Goal: Information Seeking & Learning: Learn about a topic

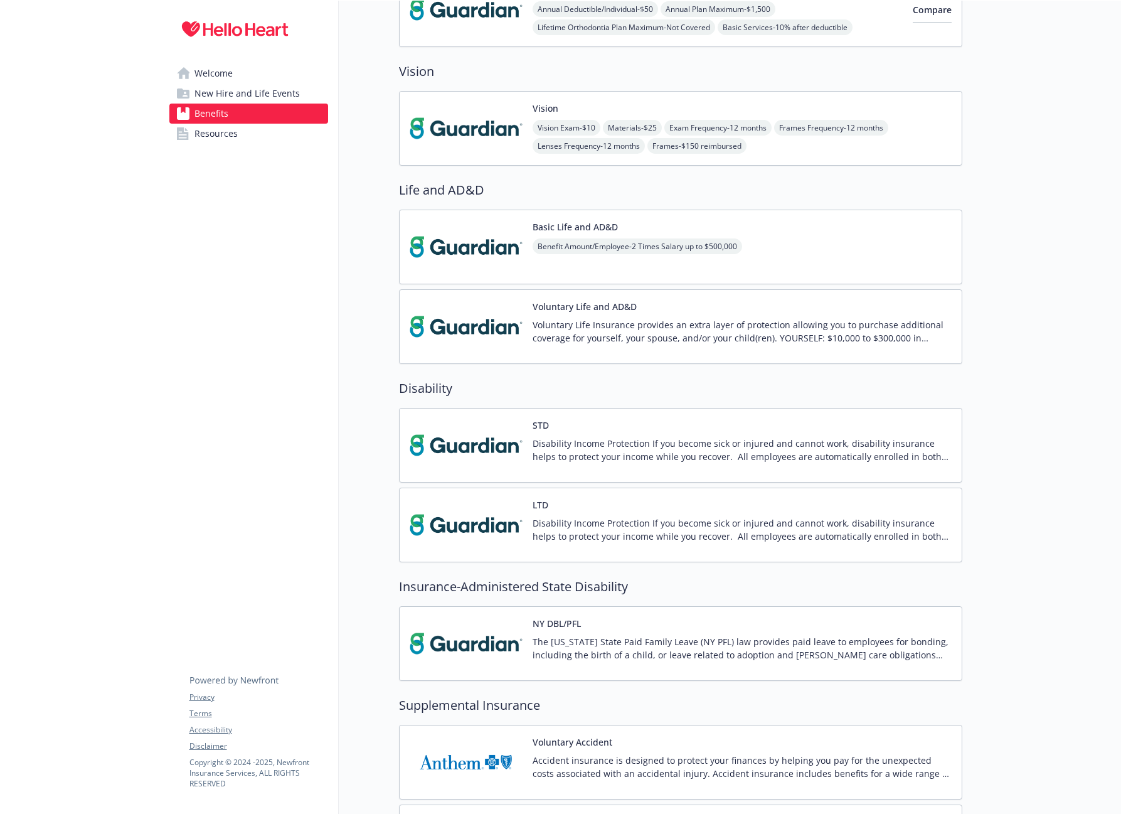
click at [733, 456] on p "Disability Income Protection If you become sick or injured and cannot work, dis…" at bounding box center [742, 450] width 419 height 26
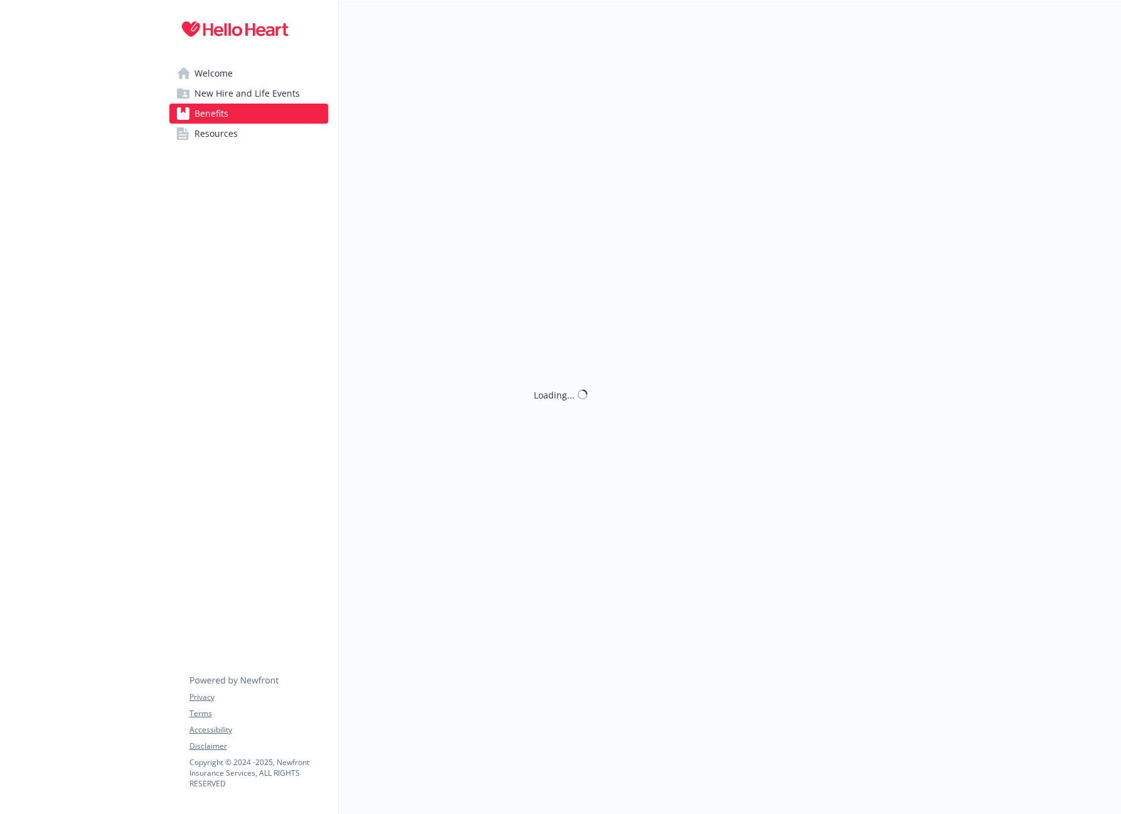
scroll to position [604, 0]
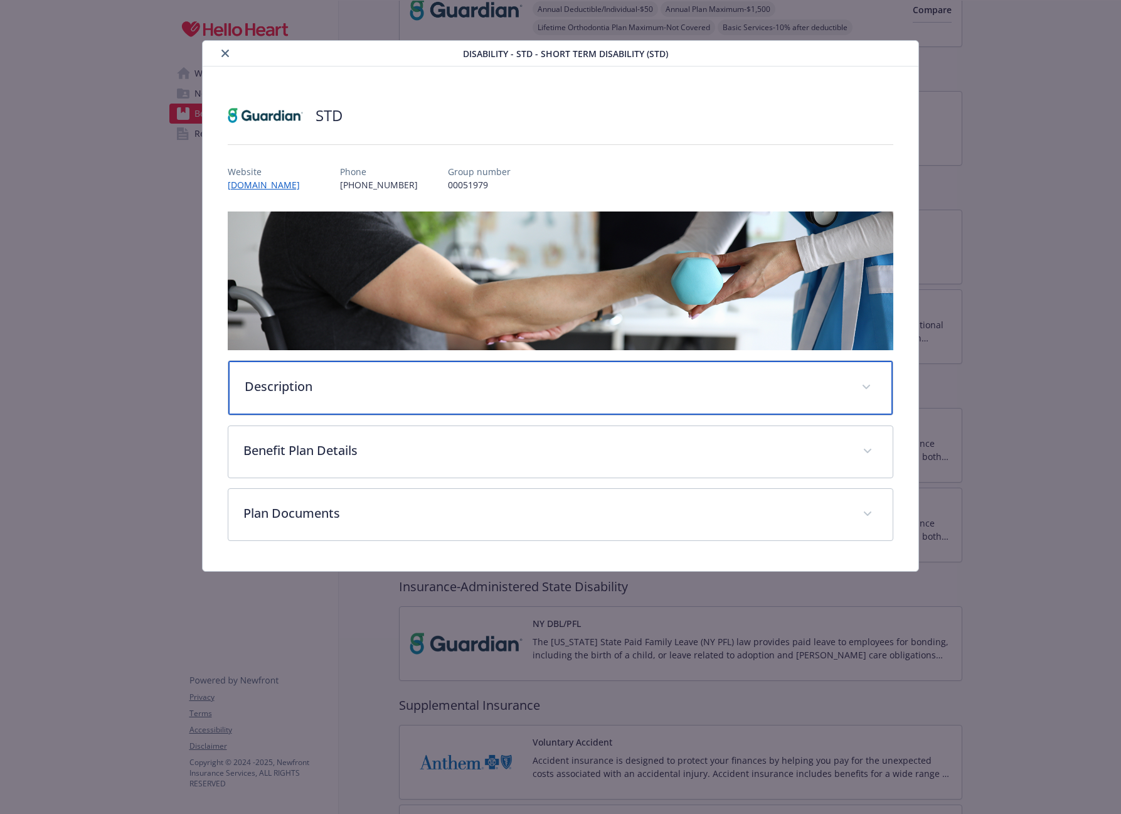
click at [433, 400] on div "Description" at bounding box center [560, 388] width 665 height 54
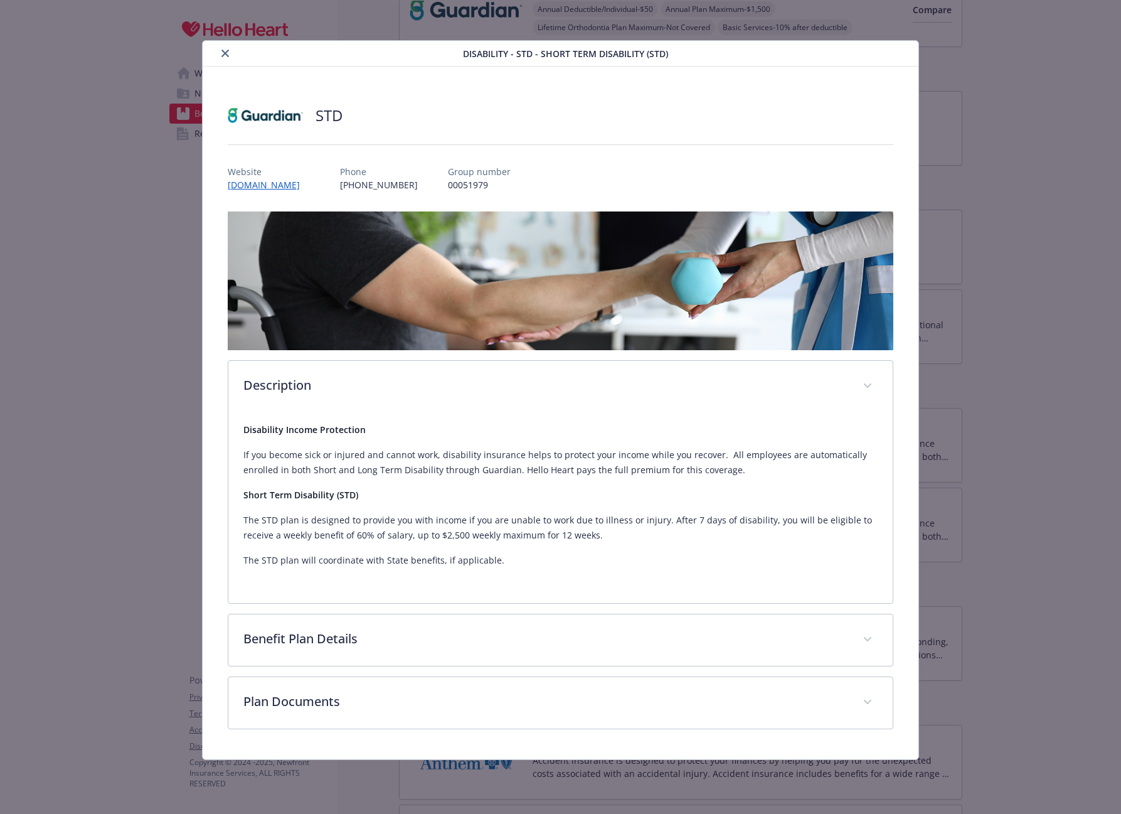
drag, startPoint x: 903, startPoint y: 55, endPoint x: 913, endPoint y: 70, distance: 18.1
click at [904, 57] on div "Disability - STD - Short Term Disability (STD)" at bounding box center [561, 54] width 716 height 26
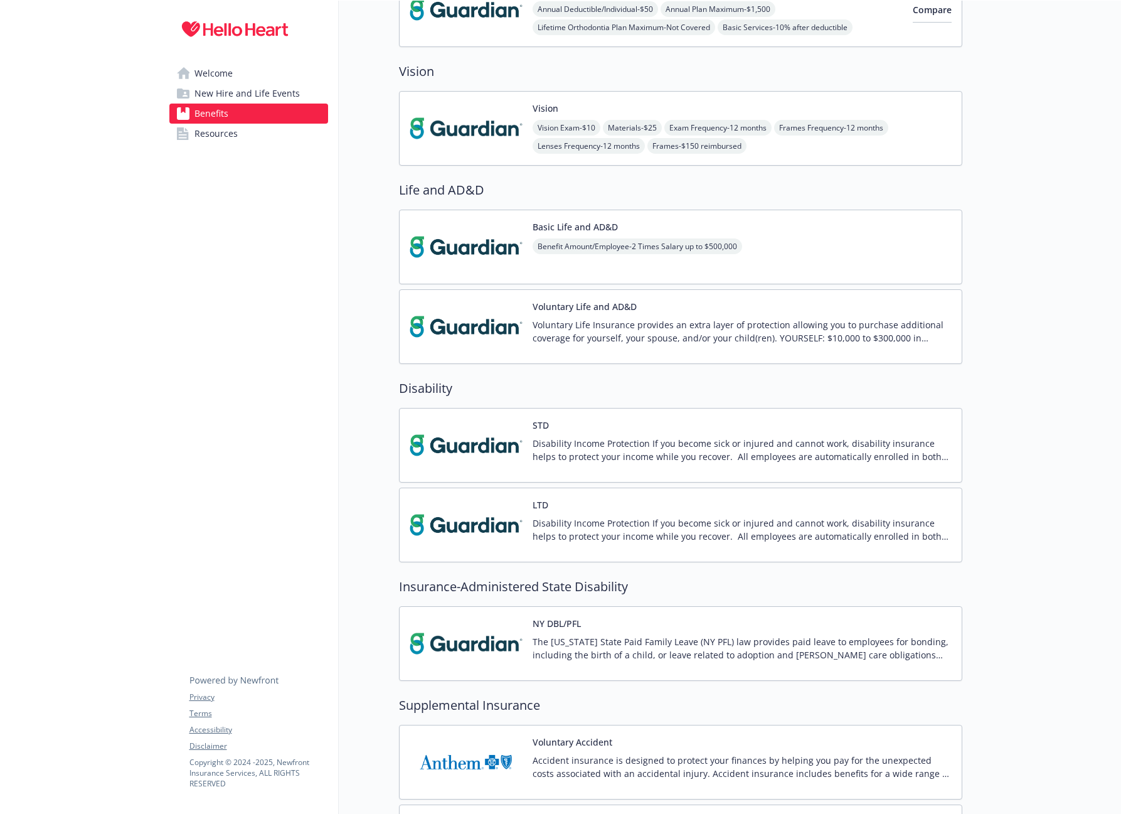
click at [600, 511] on div "LTD Disability Income Protection If you become sick or injured and cannot work,…" at bounding box center [742, 524] width 419 height 53
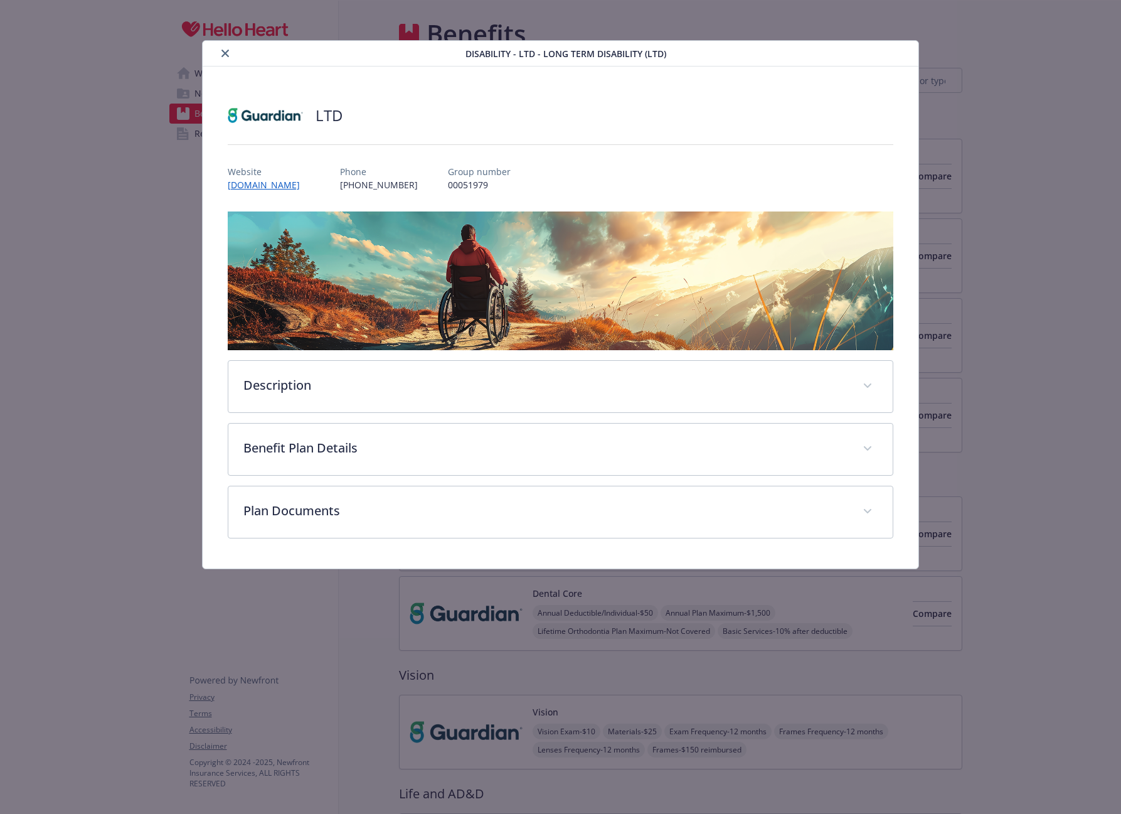
scroll to position [604, 0]
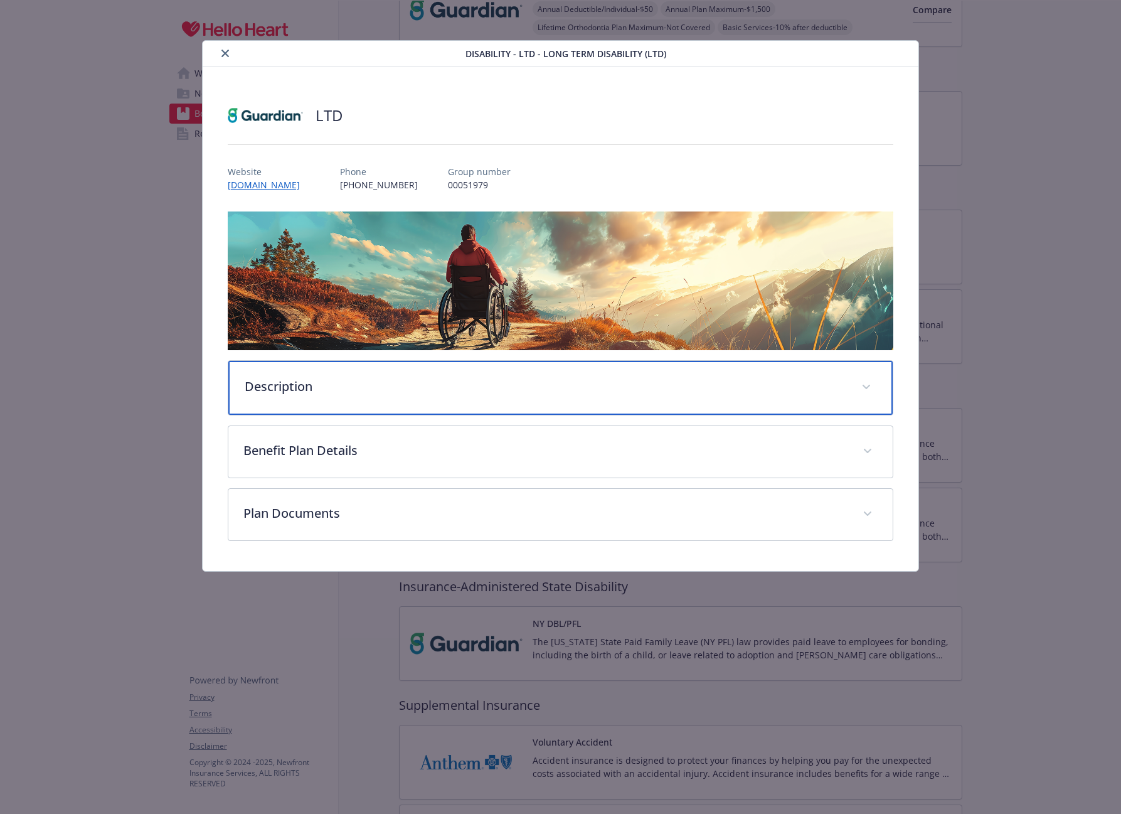
click at [555, 383] on p "Description" at bounding box center [546, 386] width 602 height 19
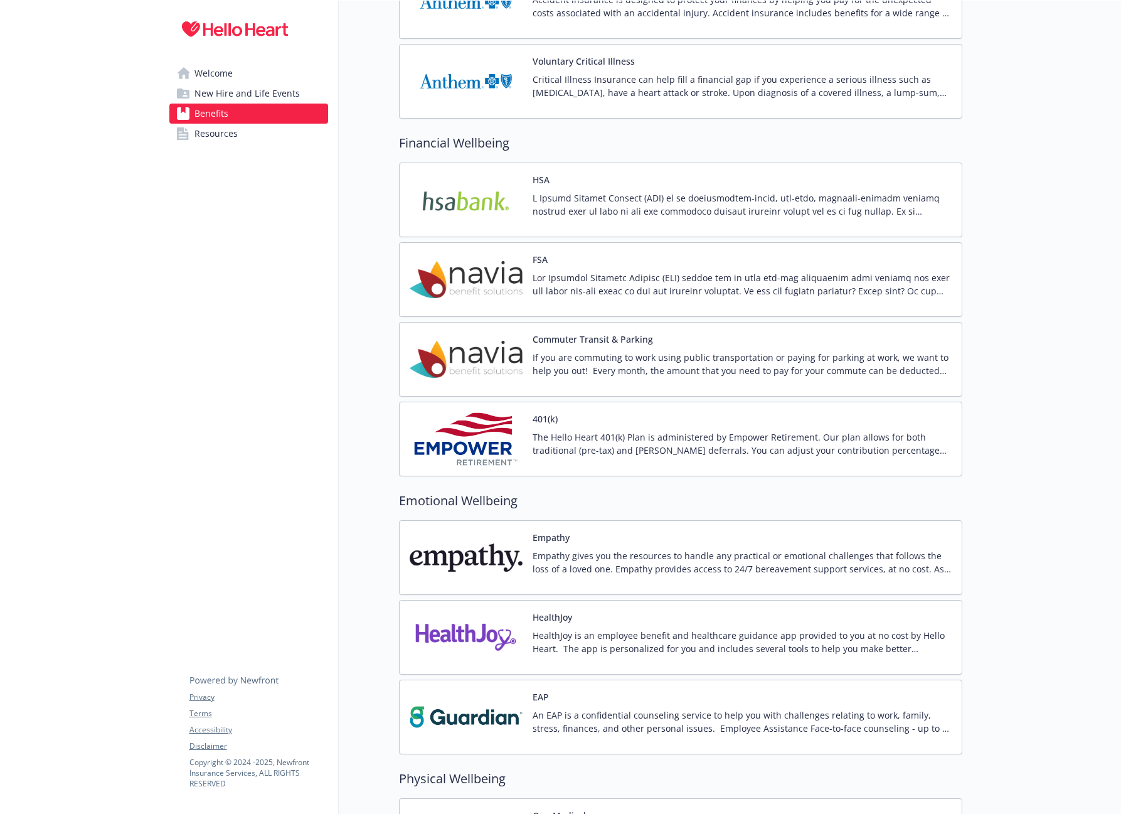
scroll to position [1632, 0]
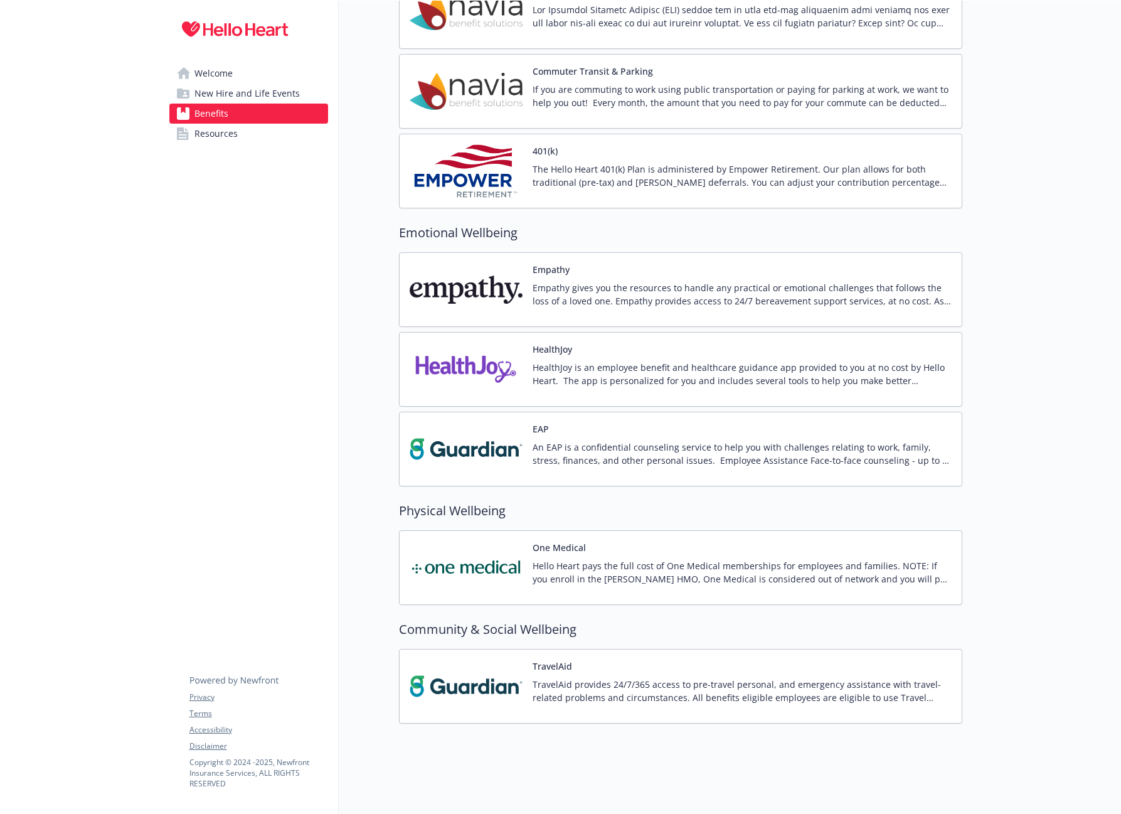
click at [587, 358] on div "HealthJoy HealthJoy is an employee benefit and healthcare guidance app provided…" at bounding box center [742, 369] width 419 height 53
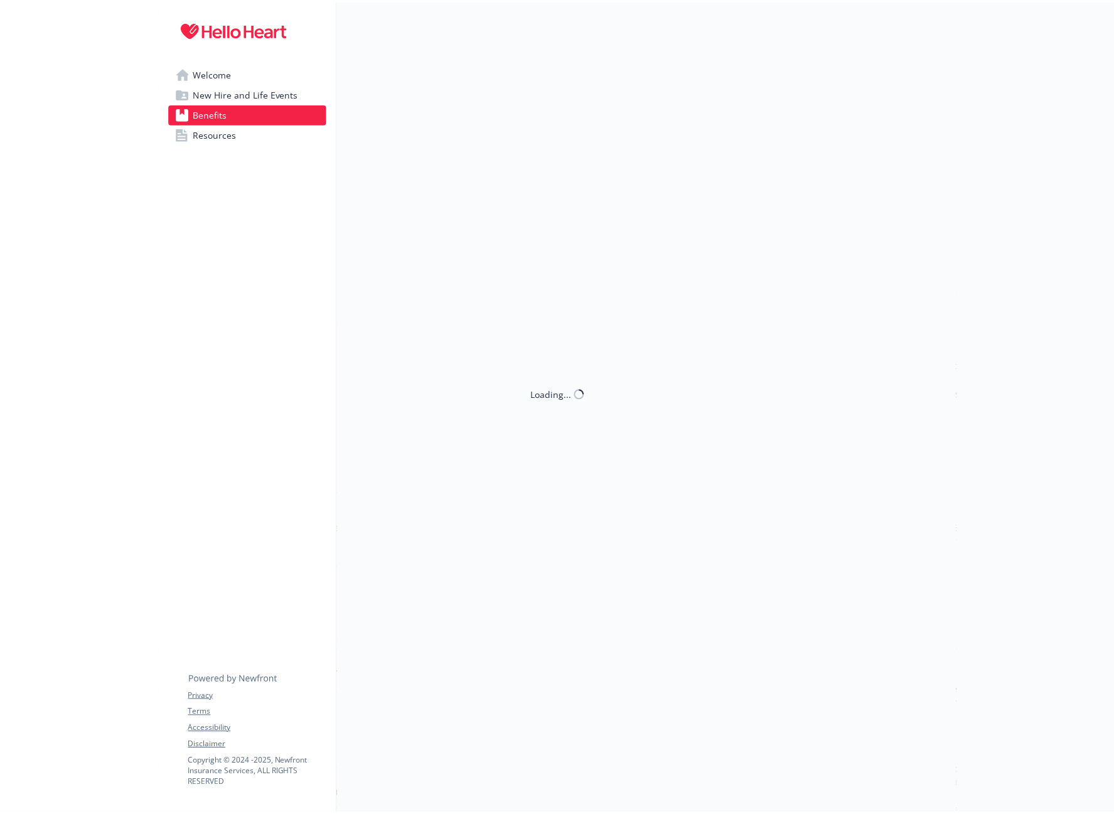
scroll to position [1632, 0]
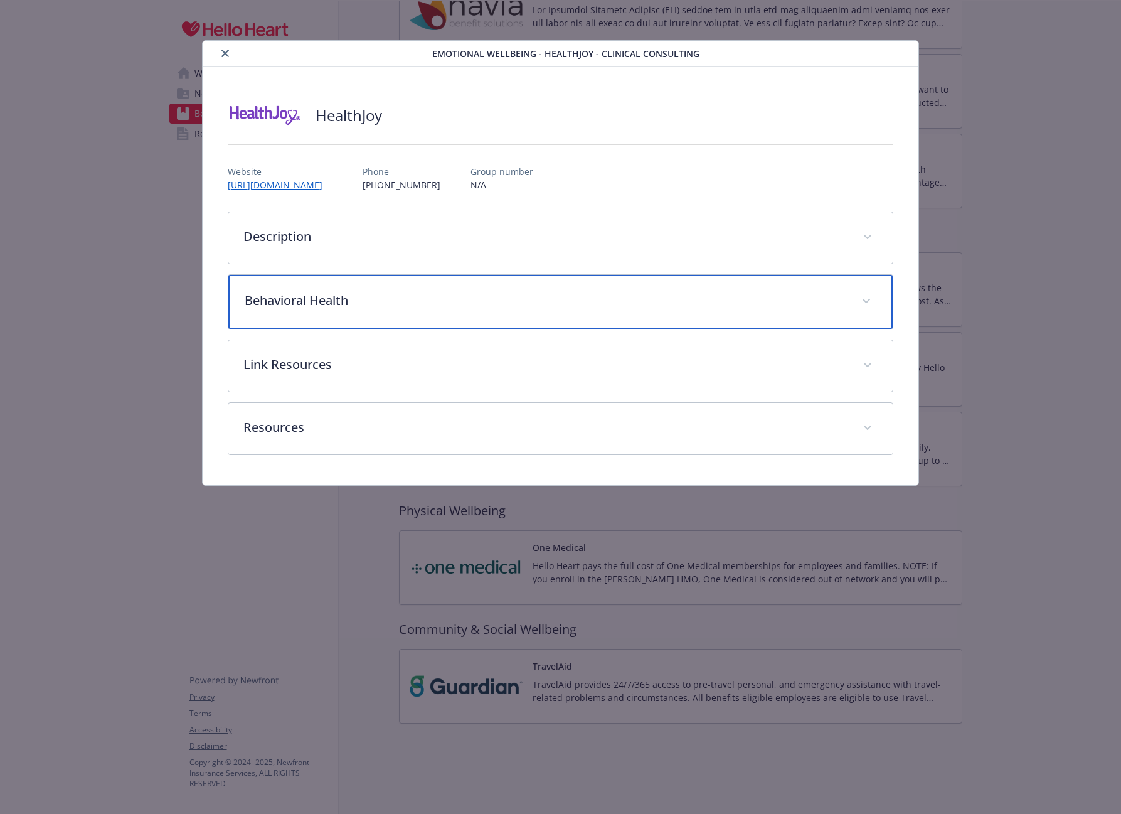
click at [420, 290] on div "Behavioral Health" at bounding box center [560, 302] width 665 height 54
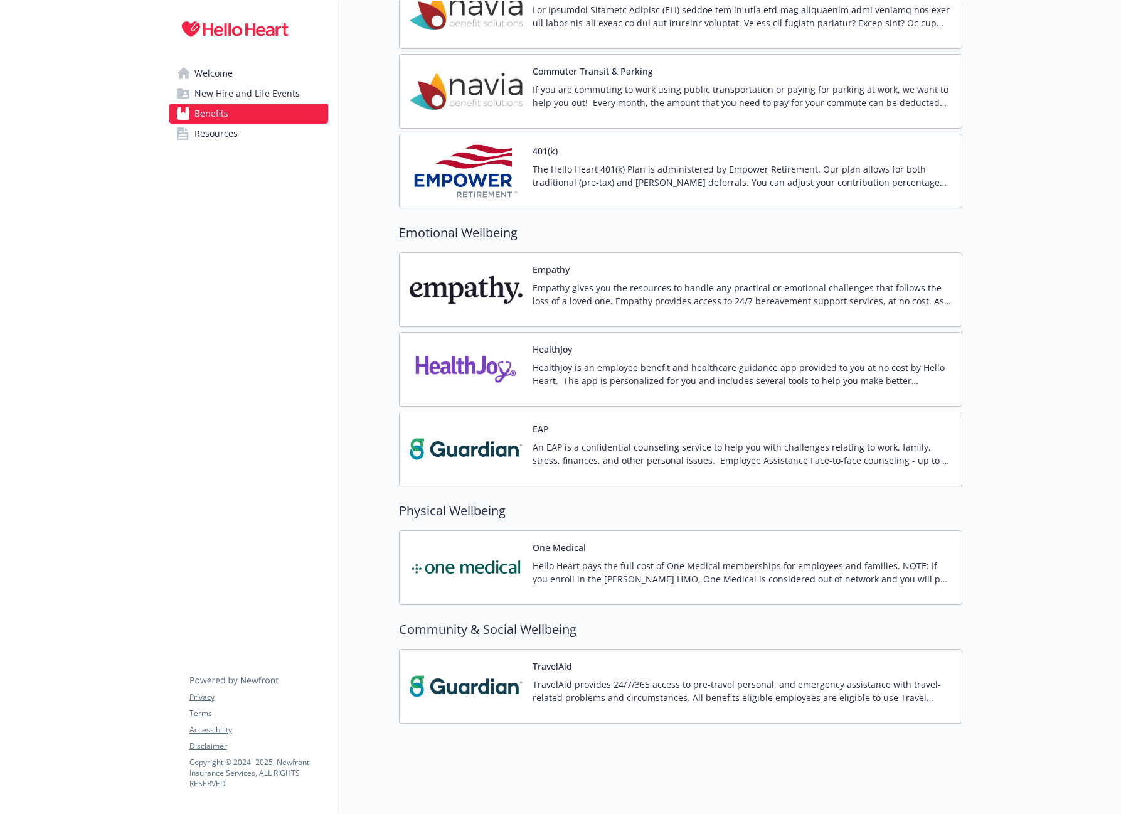
drag, startPoint x: 157, startPoint y: 309, endPoint x: 163, endPoint y: 301, distance: 10.3
